Goal: Find specific page/section: Find specific page/section

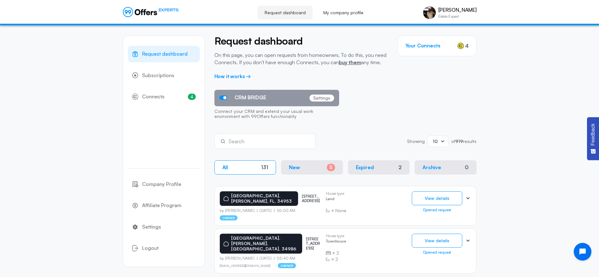
click at [157, 54] on span "Request dashboard" at bounding box center [164, 54] width 45 height 8
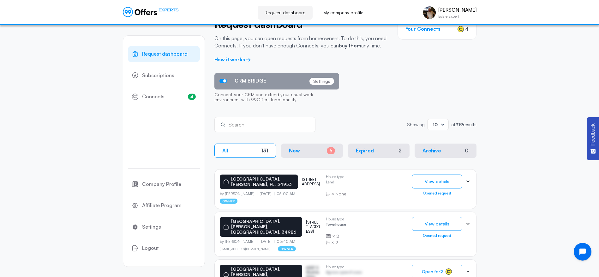
scroll to position [32, 0]
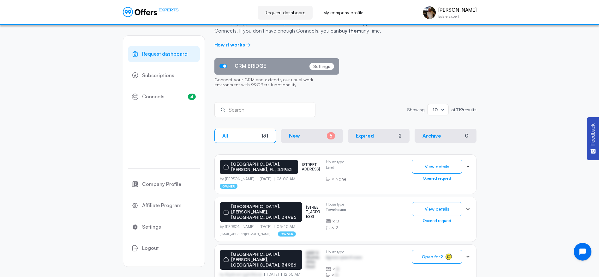
click at [156, 52] on span "Request dashboard" at bounding box center [164, 54] width 45 height 8
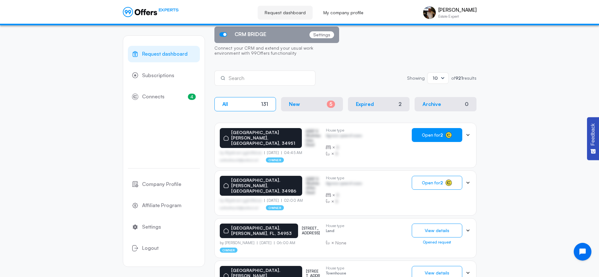
click at [427, 135] on span "Open for 2" at bounding box center [432, 134] width 21 height 5
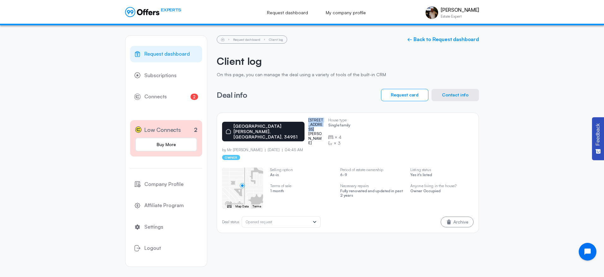
drag, startPoint x: 317, startPoint y: 121, endPoint x: 284, endPoint y: 117, distance: 33.3
click at [284, 118] on div "[GEOGRAPHIC_DATA][PERSON_NAME] 5917 [PERSON_NAME] dr" at bounding box center [272, 131] width 101 height 27
drag, startPoint x: 284, startPoint y: 117, endPoint x: 297, endPoint y: 123, distance: 14.5
click at [455, 97] on button "Contact info" at bounding box center [454, 95] width 47 height 12
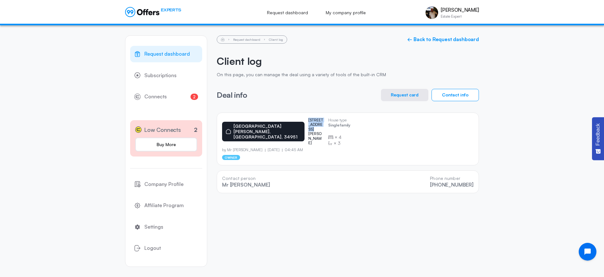
drag, startPoint x: 283, startPoint y: 121, endPoint x: 319, endPoint y: 118, distance: 36.1
click at [319, 118] on div "[GEOGRAPHIC_DATA][PERSON_NAME] 5917 [PERSON_NAME] dr" at bounding box center [272, 131] width 101 height 27
drag, startPoint x: 319, startPoint y: 118, endPoint x: 300, endPoint y: 121, distance: 19.4
click at [158, 51] on span "Request dashboard" at bounding box center [166, 54] width 45 height 8
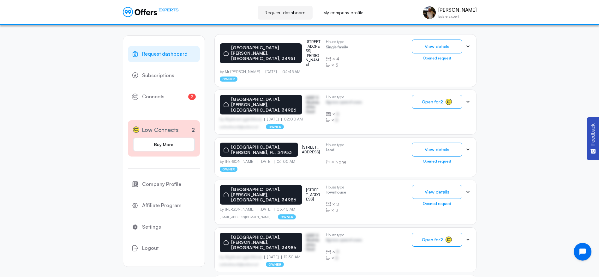
scroll to position [158, 0]
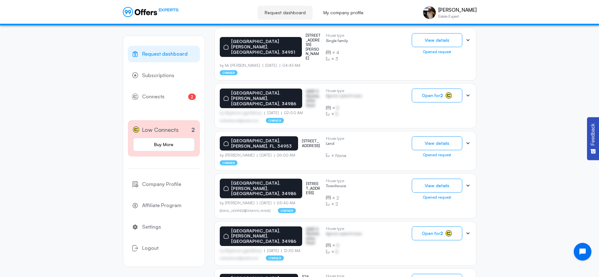
drag, startPoint x: 296, startPoint y: 159, endPoint x: 282, endPoint y: 155, distance: 14.8
click at [282, 178] on div "[GEOGRAPHIC_DATA]. [PERSON_NAME], [STREET_ADDRESS]" at bounding box center [270, 188] width 101 height 20
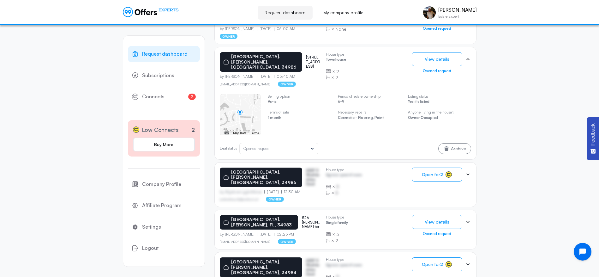
scroll to position [63, 0]
